Goal: Task Accomplishment & Management: Use online tool/utility

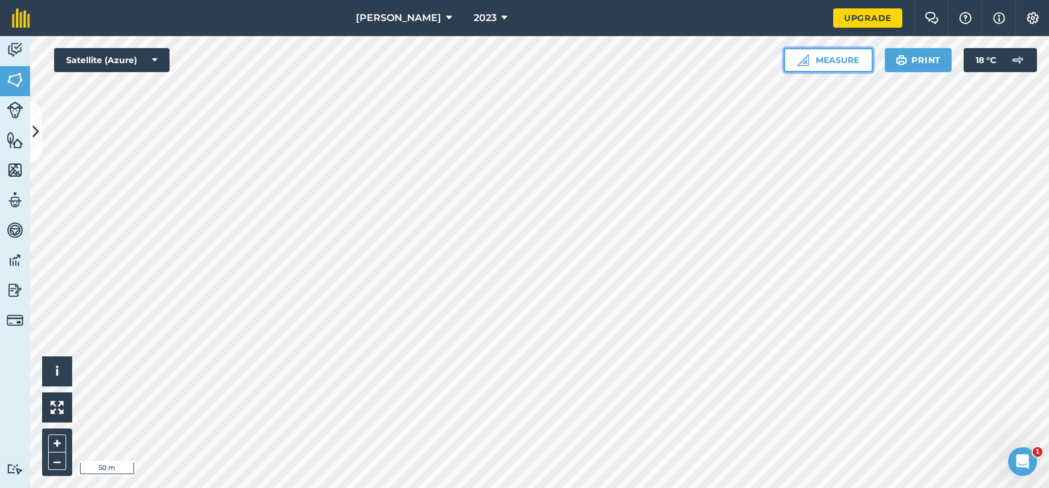
click at [808, 64] on button "Measure" at bounding box center [828, 60] width 89 height 24
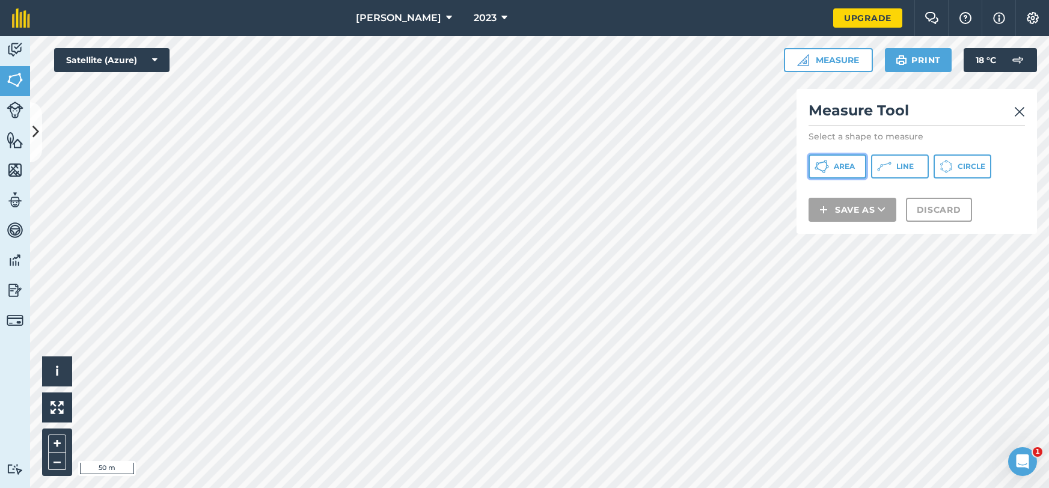
drag, startPoint x: 834, startPoint y: 174, endPoint x: 818, endPoint y: 180, distance: 17.0
click at [835, 173] on button "Area" at bounding box center [837, 166] width 58 height 24
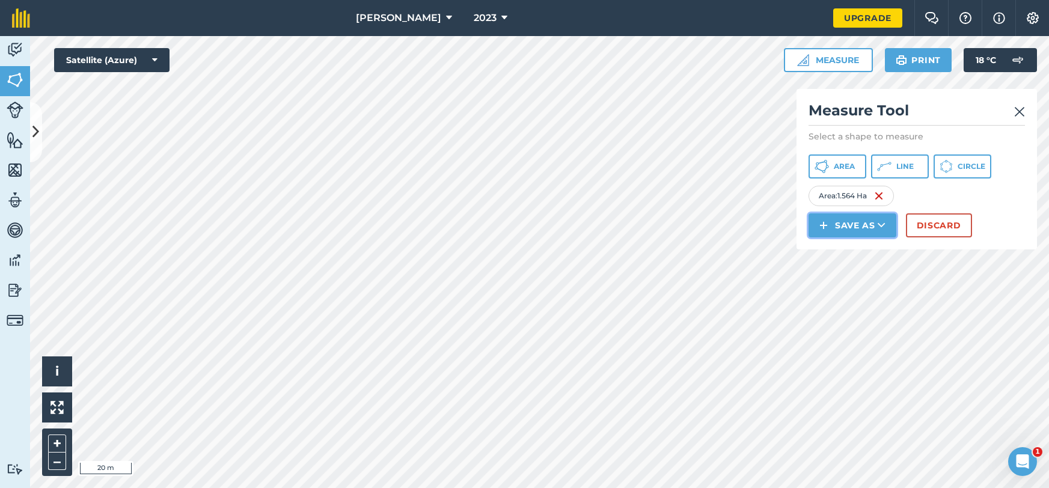
click at [878, 227] on icon at bounding box center [881, 225] width 8 height 12
click at [861, 302] on link "Note" at bounding box center [852, 306] width 84 height 26
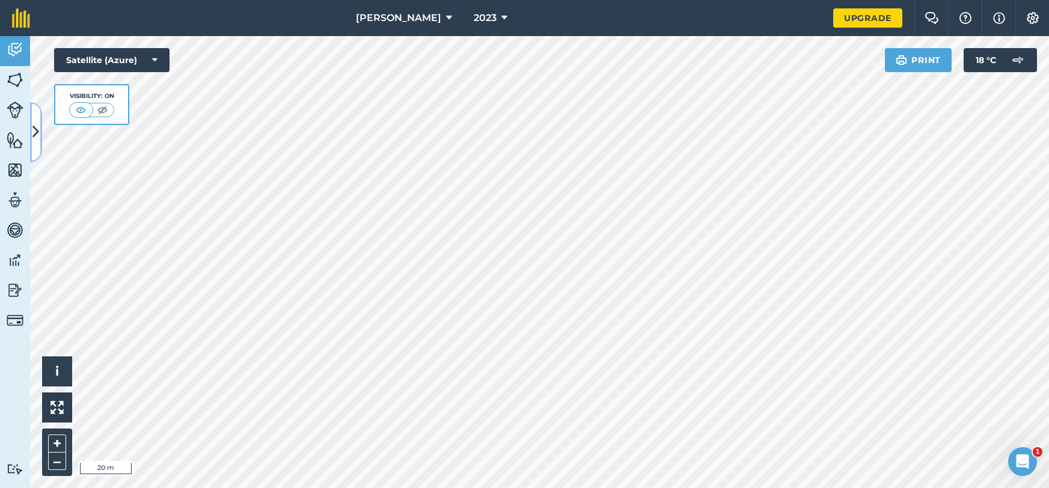
click at [34, 114] on button at bounding box center [36, 132] width 12 height 60
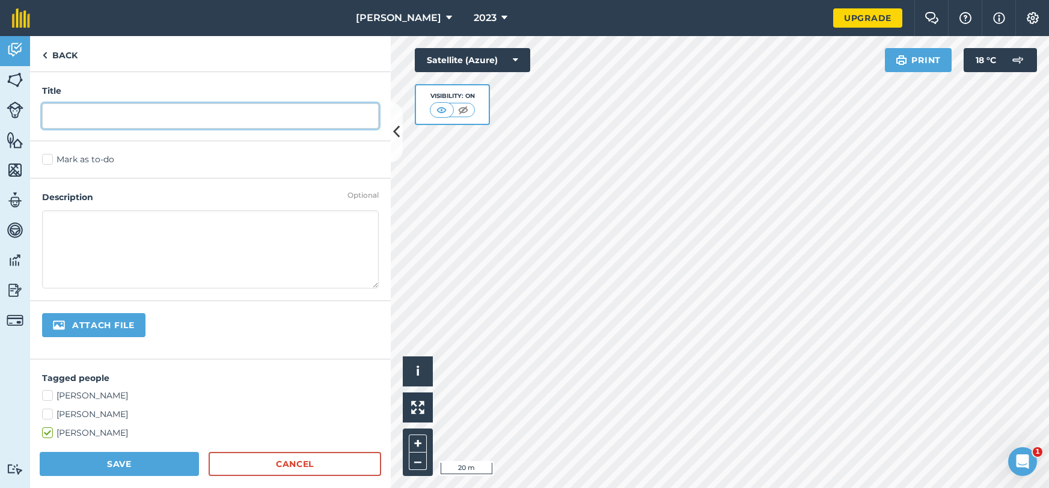
click at [152, 122] on input "text" at bounding box center [210, 115] width 336 height 25
type input "24"
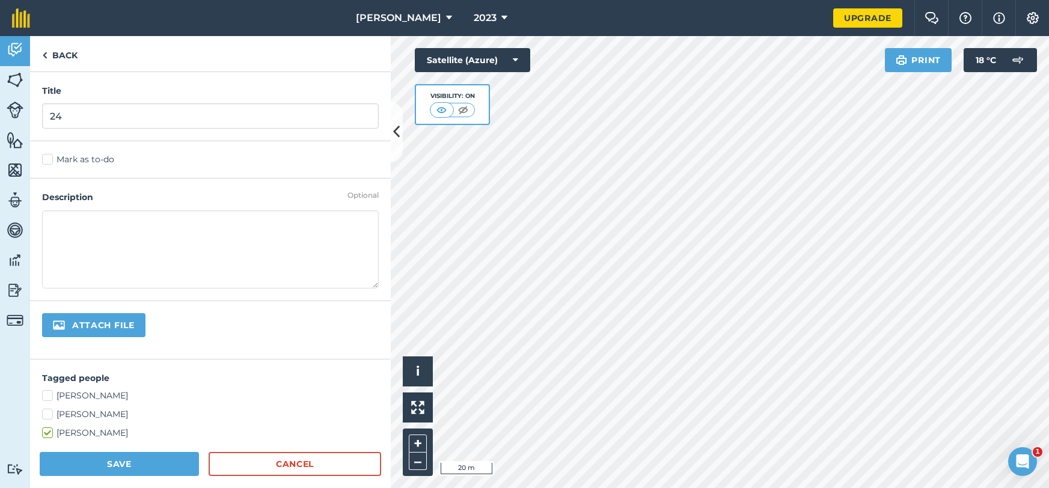
click at [97, 477] on div "Save Cancel" at bounding box center [210, 470] width 361 height 36
click at [101, 463] on button "Save" at bounding box center [119, 464] width 159 height 24
